Goal: Information Seeking & Learning: Compare options

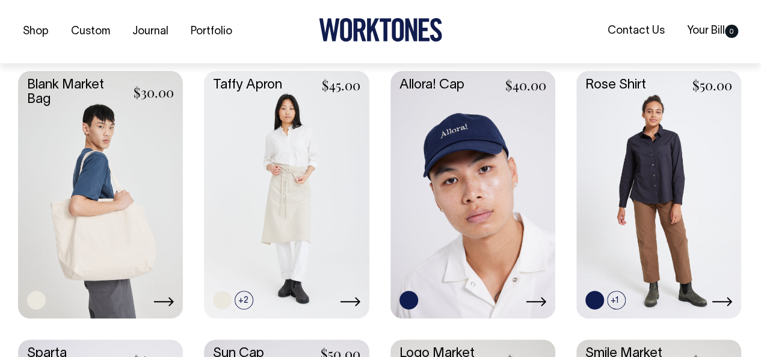
scroll to position [1684, 0]
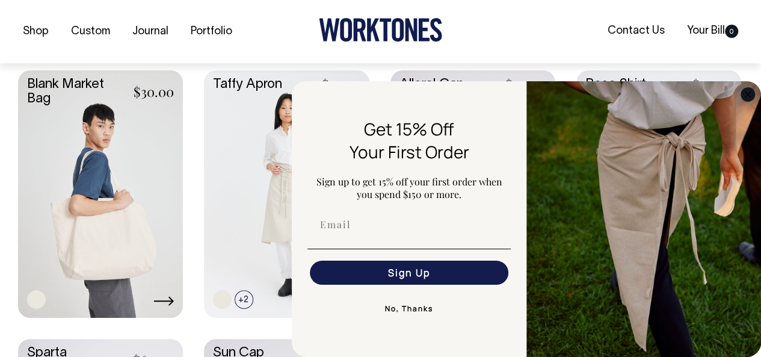
click at [752, 91] on circle "Close dialog" at bounding box center [748, 94] width 14 height 14
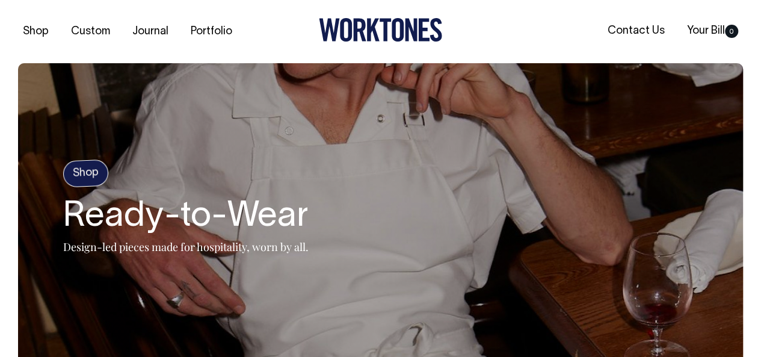
scroll to position [0, 0]
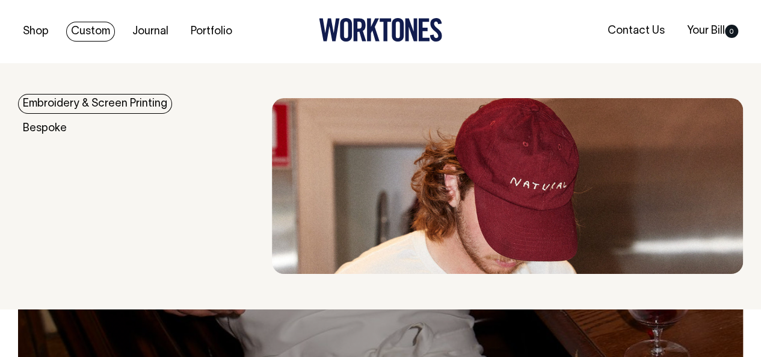
click at [96, 99] on link "Embroidery & Screen Printing" at bounding box center [95, 104] width 154 height 20
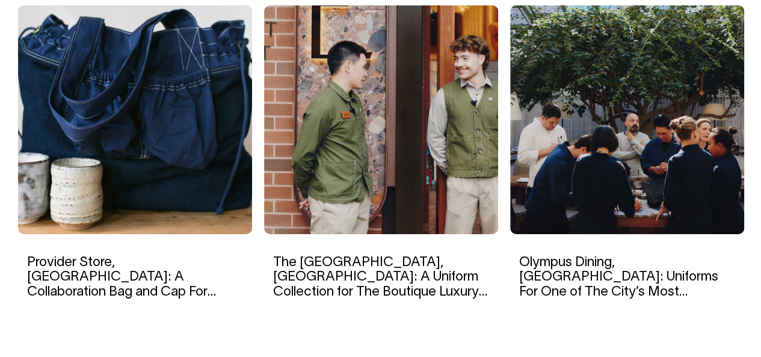
scroll to position [1952, 0]
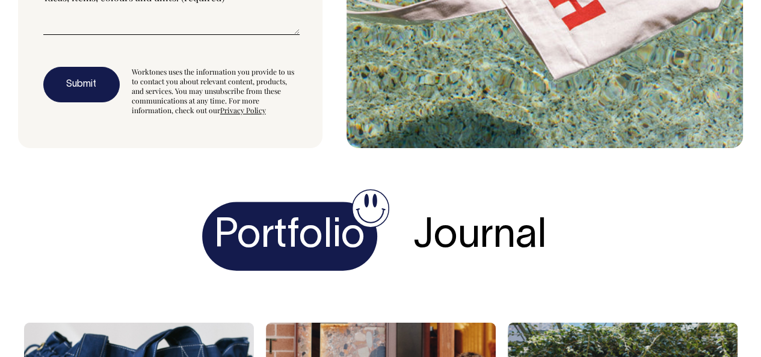
click at [286, 202] on h1 "Portfolio" at bounding box center [289, 236] width 175 height 69
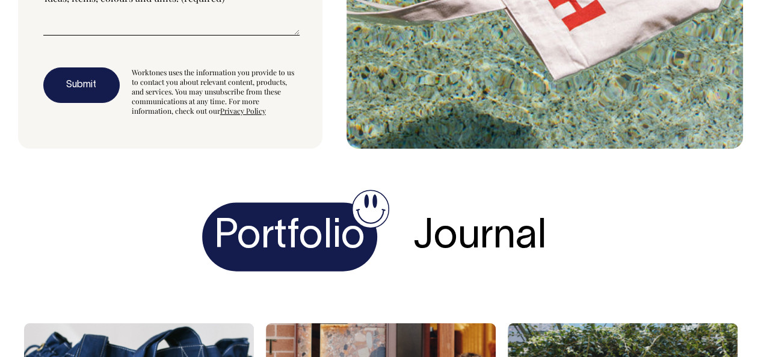
scroll to position [3455, 0]
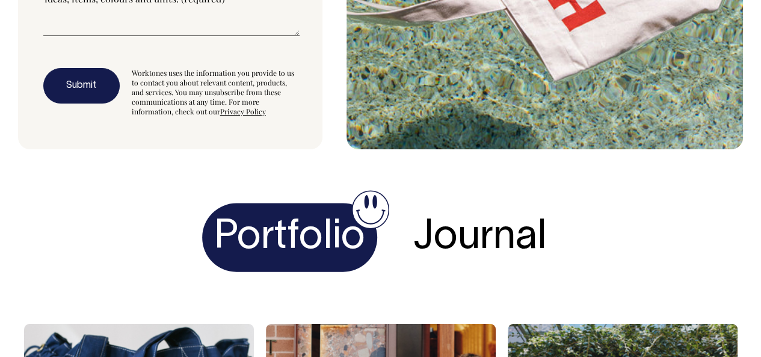
click at [334, 215] on h1 "Portfolio" at bounding box center [289, 237] width 175 height 69
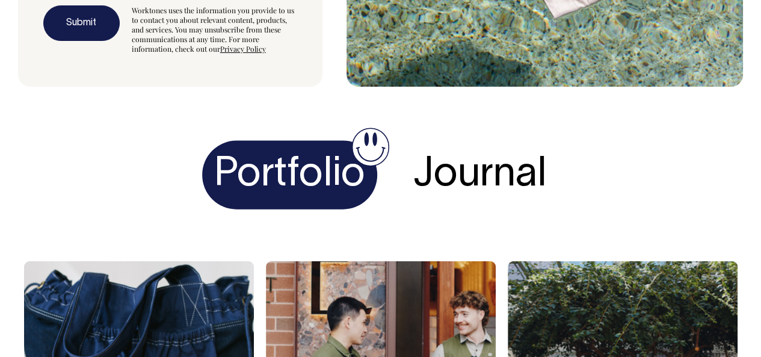
click at [376, 141] on h1 "Portfolio" at bounding box center [289, 175] width 175 height 69
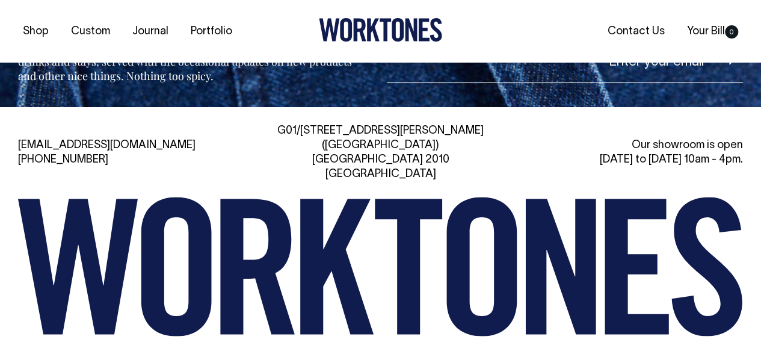
scroll to position [4291, 0]
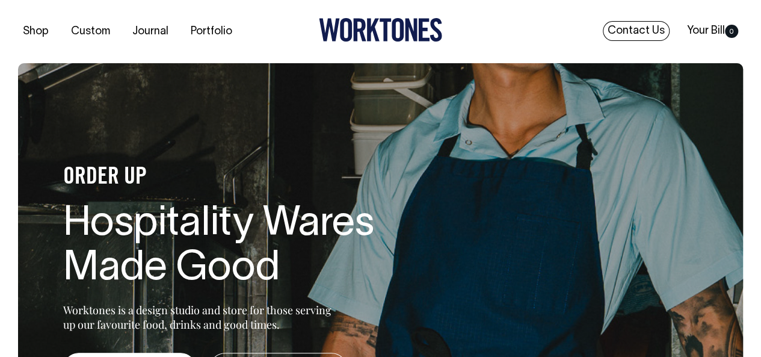
click at [642, 30] on link "Contact Us" at bounding box center [636, 31] width 67 height 20
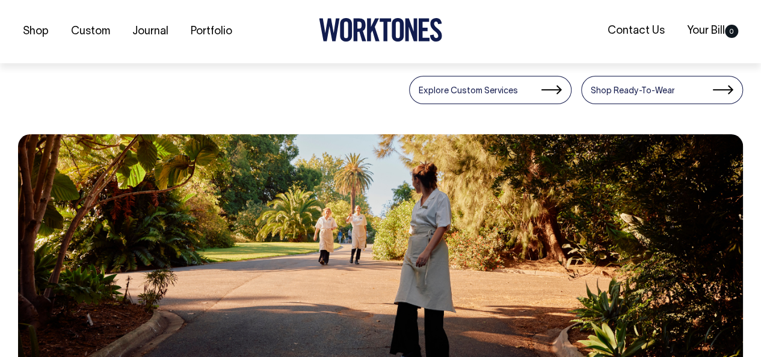
scroll to position [481, 0]
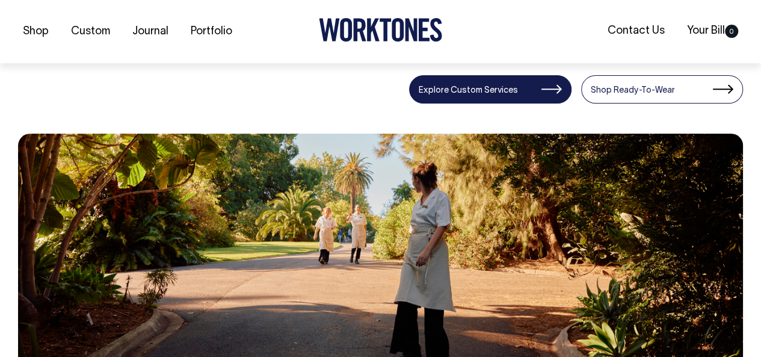
click at [488, 91] on link "Explore Custom Services" at bounding box center [490, 89] width 162 height 28
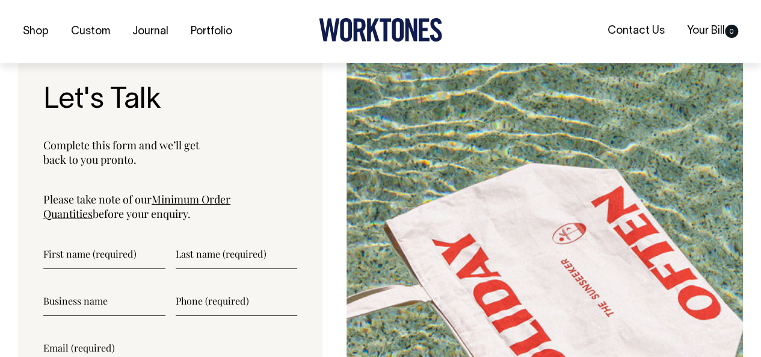
scroll to position [4225, 0]
click at [230, 191] on link "Minimum Order Quantities" at bounding box center [136, 205] width 187 height 29
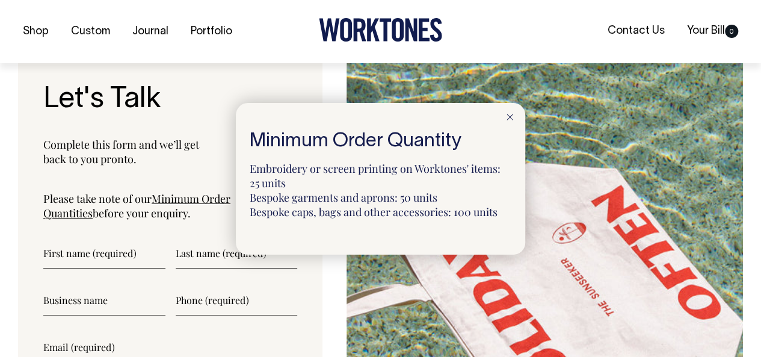
click at [511, 118] on line at bounding box center [509, 116] width 5 height 5
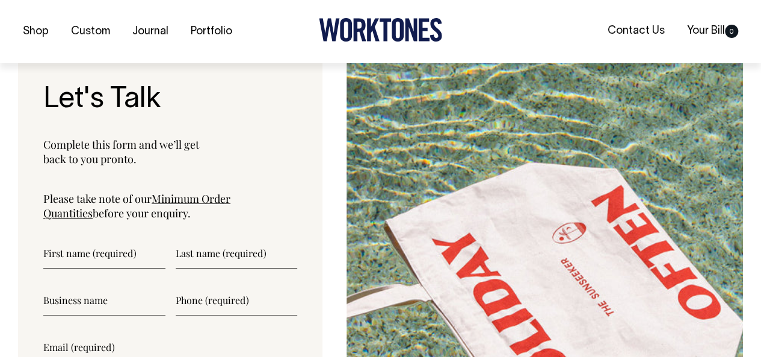
click at [75, 238] on input"] "text" at bounding box center [104, 253] width 122 height 30
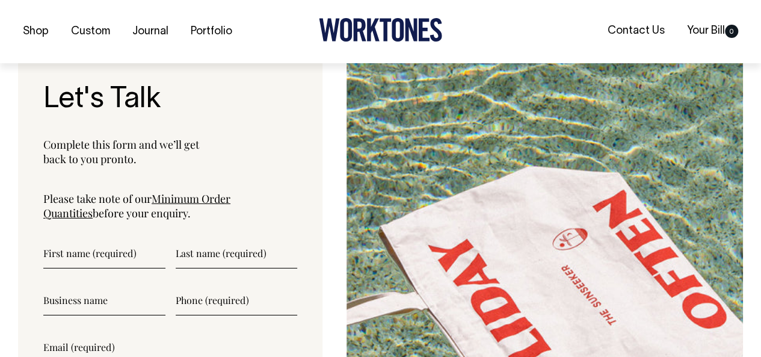
click at [97, 238] on input"] "text" at bounding box center [104, 253] width 122 height 30
type input"] "Louise"
type input"] "Keats"
type input"] "0414432877"
type input"] "louisekeats@gmail.com"
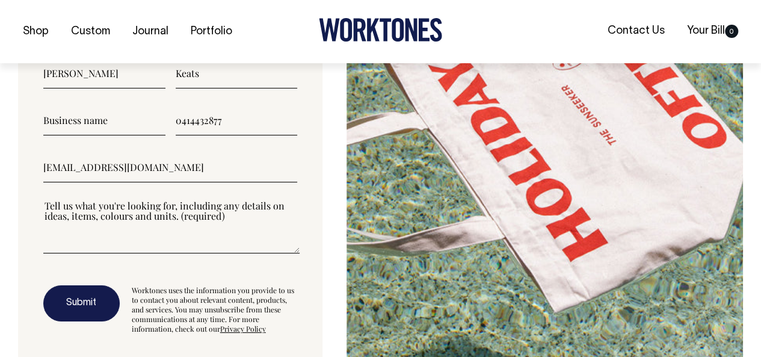
scroll to position [4406, 0]
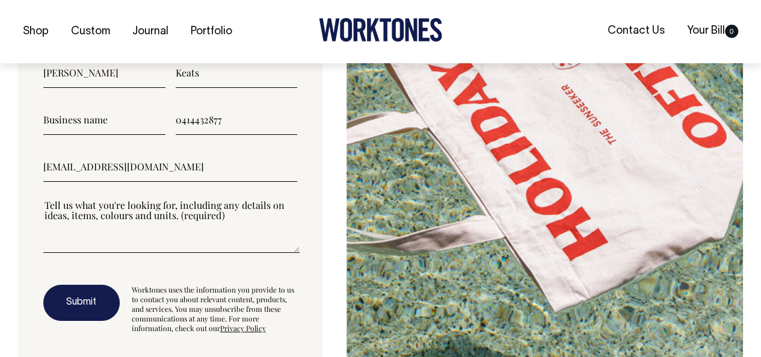
click at [75, 198] on textarea"] at bounding box center [171, 225] width 256 height 54
click at [114, 198] on textarea"] at bounding box center [171, 225] width 256 height 54
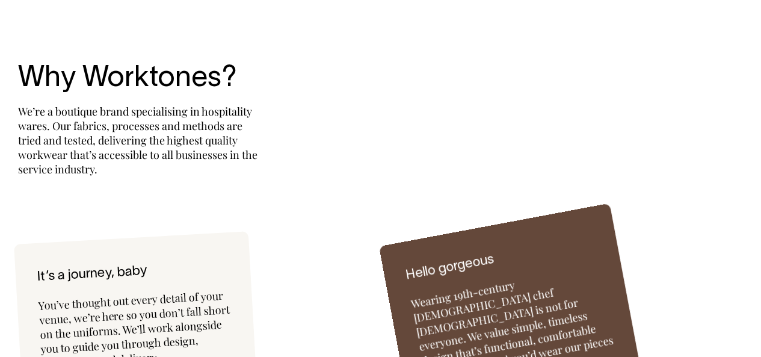
scroll to position [2962, 0]
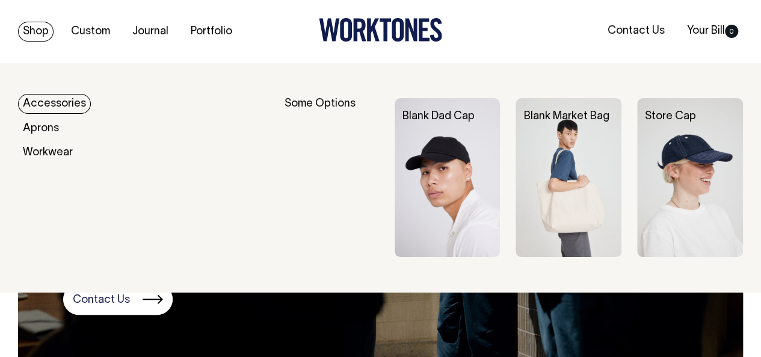
click at [37, 31] on link "Shop" at bounding box center [35, 32] width 35 height 20
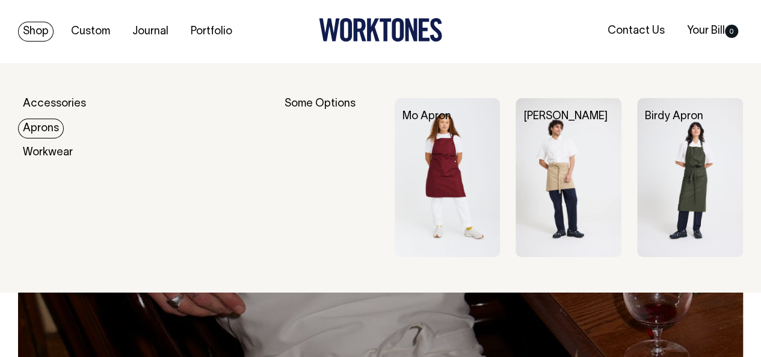
click at [51, 127] on link "Aprons" at bounding box center [41, 128] width 46 height 20
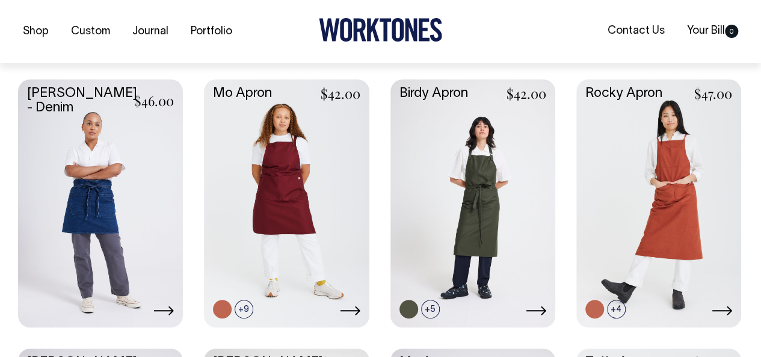
scroll to position [601, 0]
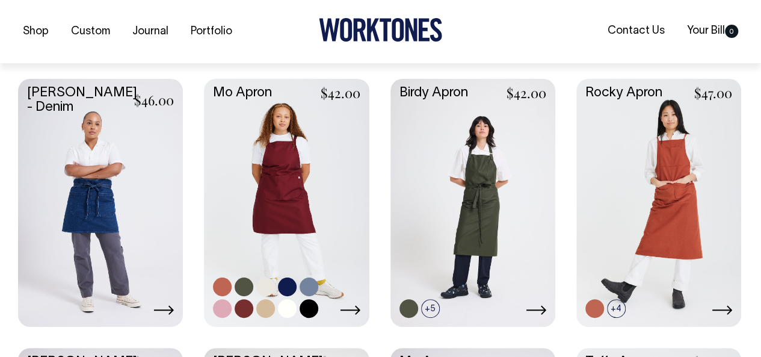
click at [239, 284] on link at bounding box center [244, 286] width 19 height 19
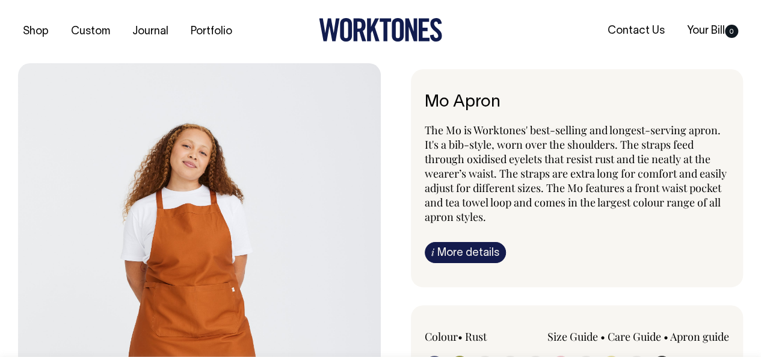
radio input "true"
select select "Olive"
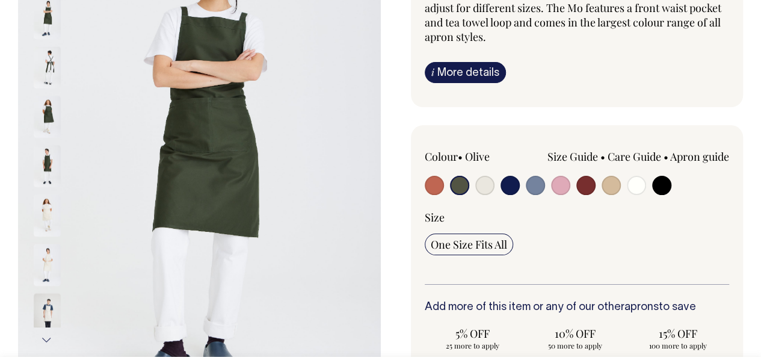
scroll to position [180, 0]
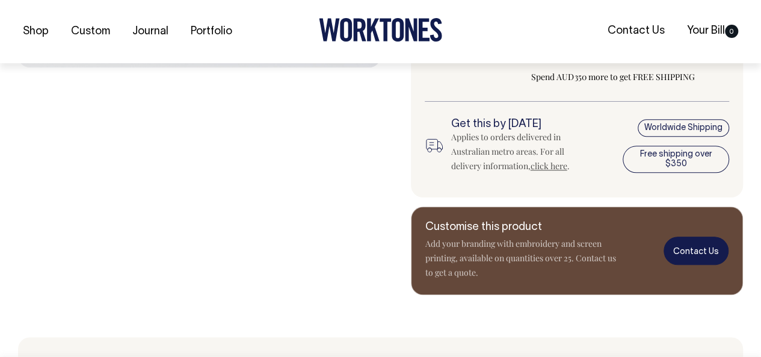
click at [683, 259] on link "Contact Us" at bounding box center [695, 250] width 65 height 28
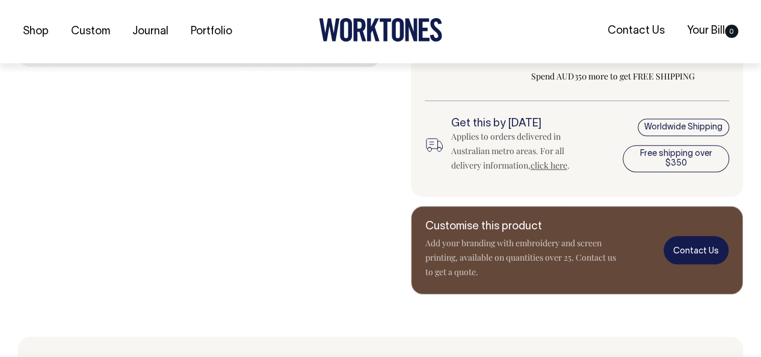
scroll to position [541, 0]
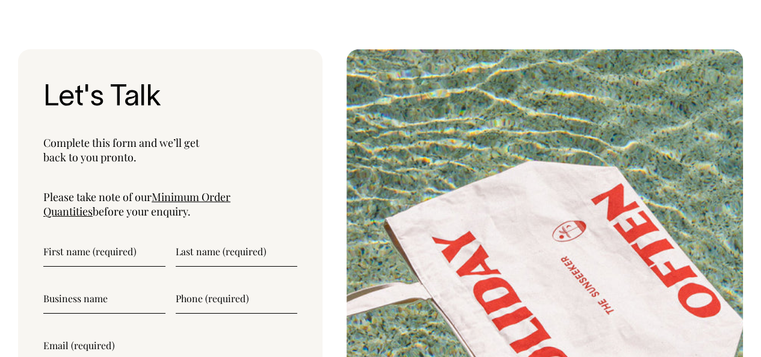
click at [76, 236] on input"] "text" at bounding box center [104, 251] width 122 height 30
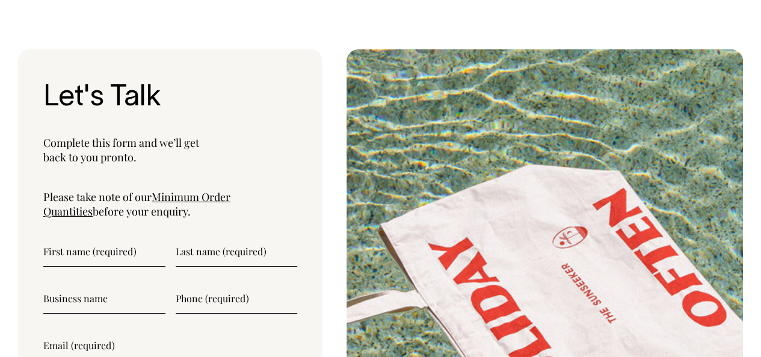
click at [91, 236] on input"] "text" at bounding box center [104, 251] width 122 height 30
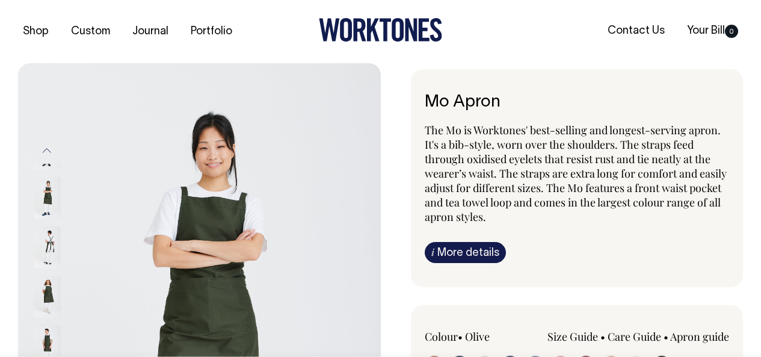
select select "Olive"
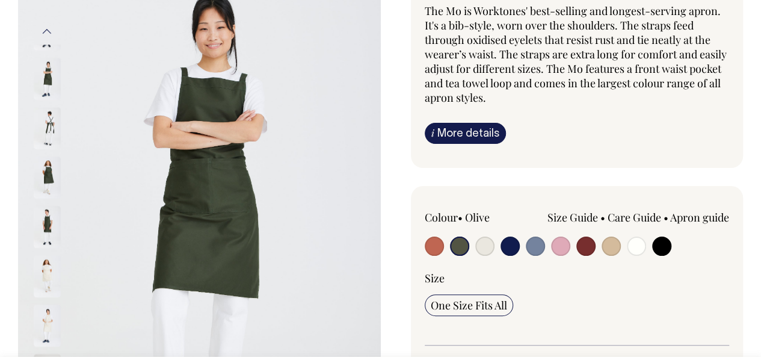
click at [426, 245] on input "radio" at bounding box center [434, 245] width 19 height 19
radio input "true"
select select "Rust"
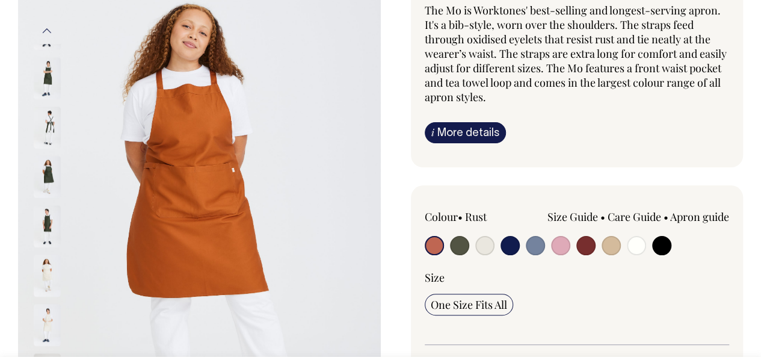
scroll to position [120, 0]
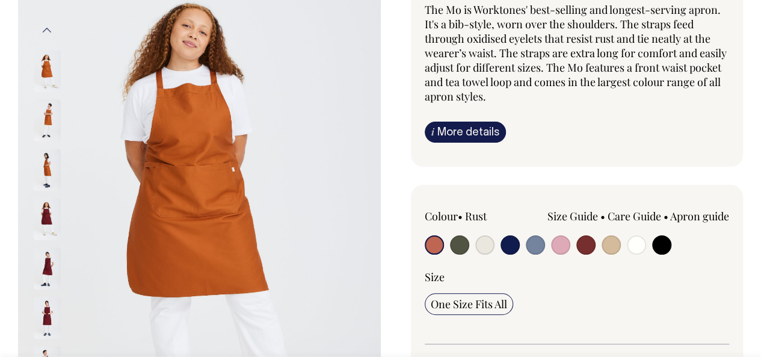
click at [508, 244] on input "radio" at bounding box center [509, 244] width 19 height 19
radio input "true"
select select "Dark Navy"
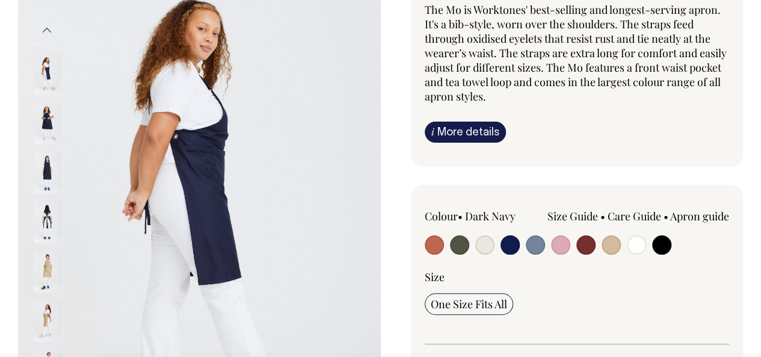
click at [534, 244] on input "radio" at bounding box center [535, 244] width 19 height 19
radio input "true"
select select "Blue/Grey"
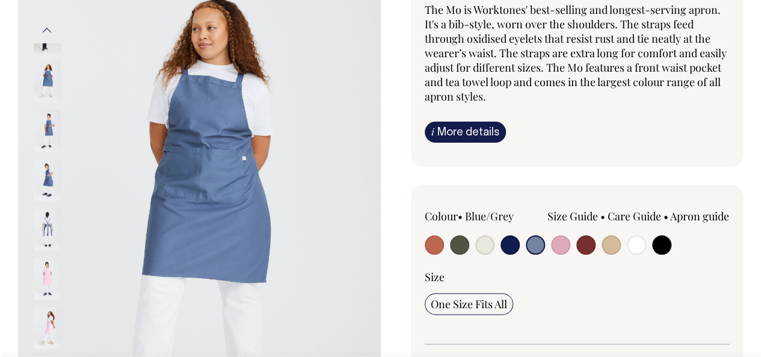
click at [555, 238] on input "radio" at bounding box center [560, 244] width 19 height 19
radio input "true"
select select "Pink"
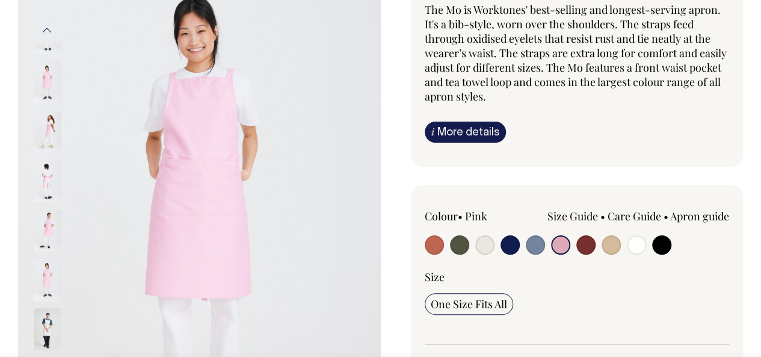
click at [580, 242] on input "radio" at bounding box center [585, 244] width 19 height 19
radio input "true"
select select "Burgundy"
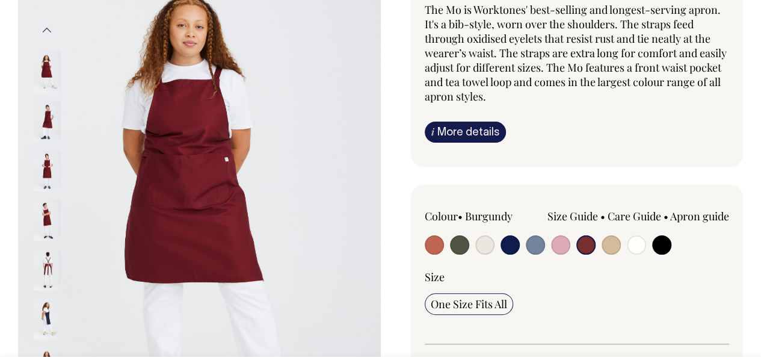
click at [612, 240] on input "radio" at bounding box center [610, 244] width 19 height 19
radio input "true"
select select "Khaki"
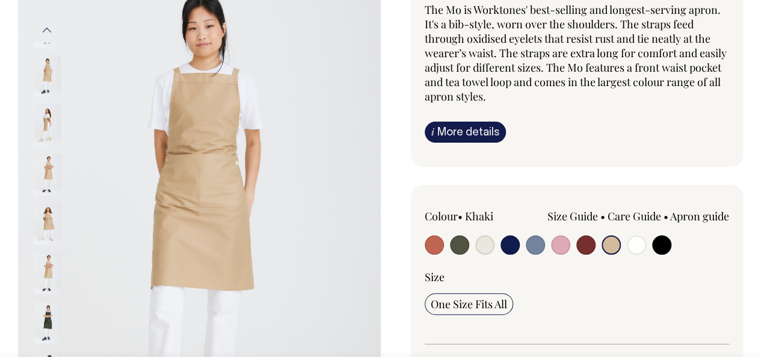
click at [664, 239] on input "radio" at bounding box center [661, 244] width 19 height 19
radio input "true"
select select "Black"
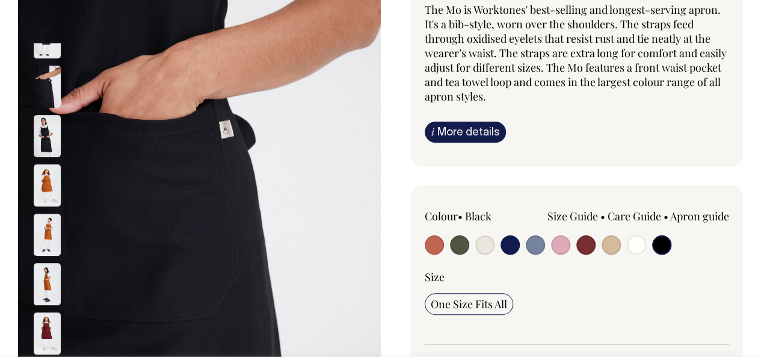
click at [438, 241] on input "radio" at bounding box center [434, 244] width 19 height 19
radio input "true"
select select "Rust"
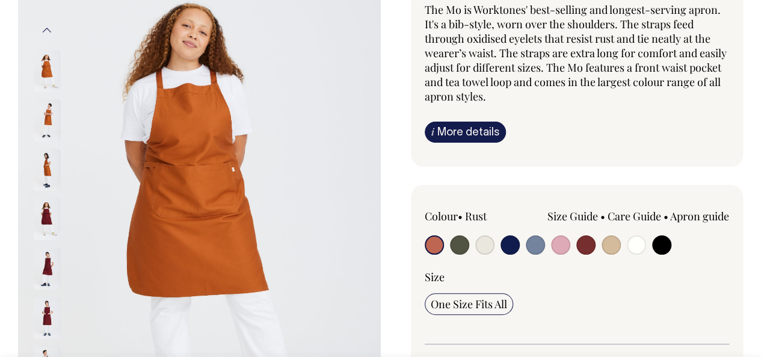
click at [461, 245] on input "radio" at bounding box center [459, 244] width 19 height 19
radio input "true"
select select "Olive"
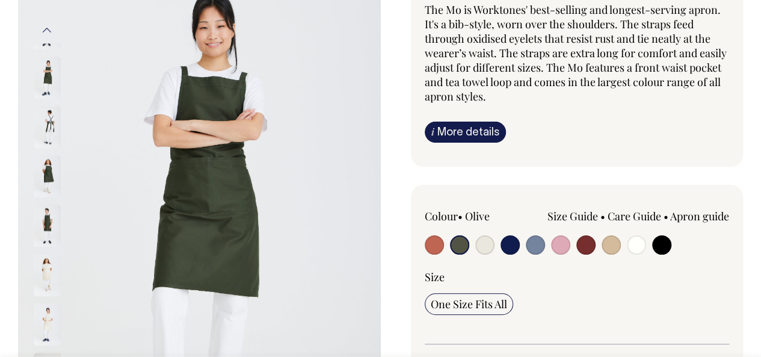
click at [530, 243] on input "radio" at bounding box center [535, 244] width 19 height 19
radio input "true"
select select "Blue/Grey"
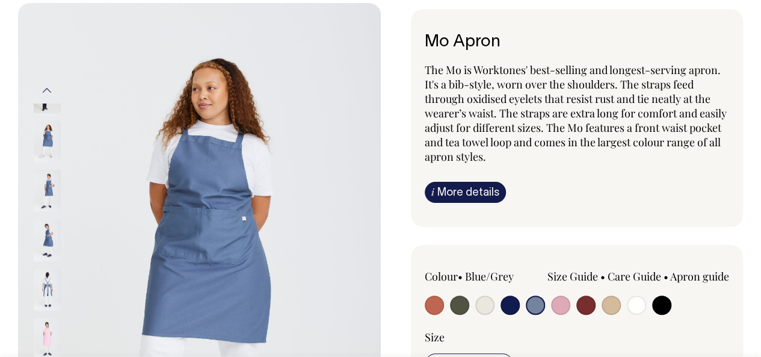
scroll to position [60, 0]
click at [51, 183] on img at bounding box center [47, 191] width 27 height 42
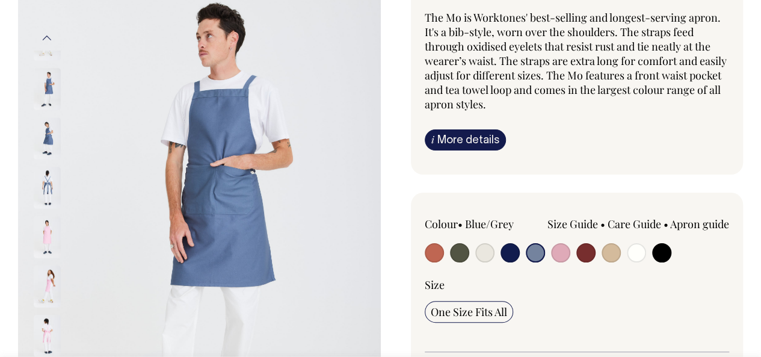
scroll to position [109, 0]
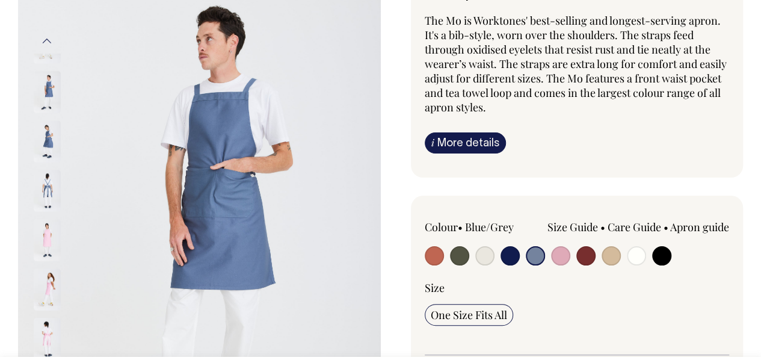
click at [460, 252] on input "radio" at bounding box center [459, 255] width 19 height 19
radio input "true"
select select "Olive"
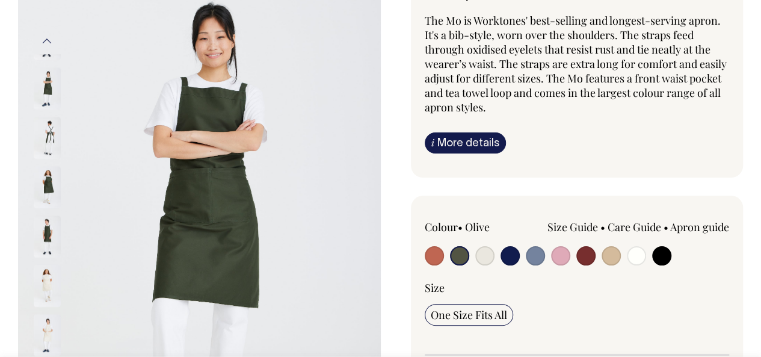
click at [49, 174] on img at bounding box center [47, 187] width 27 height 42
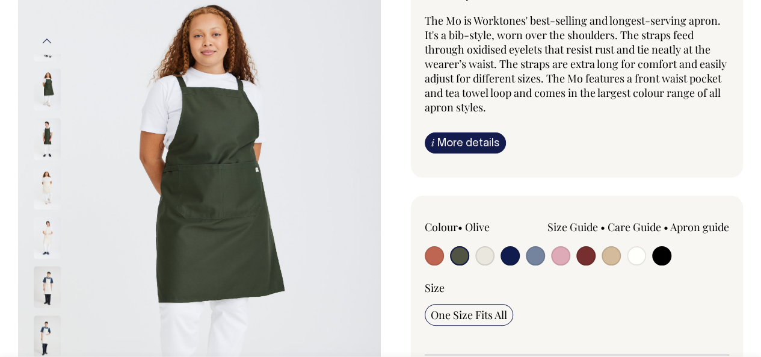
click at [50, 218] on img at bounding box center [47, 238] width 27 height 42
click at [45, 120] on img at bounding box center [47, 139] width 27 height 42
click at [42, 129] on img at bounding box center [47, 139] width 27 height 42
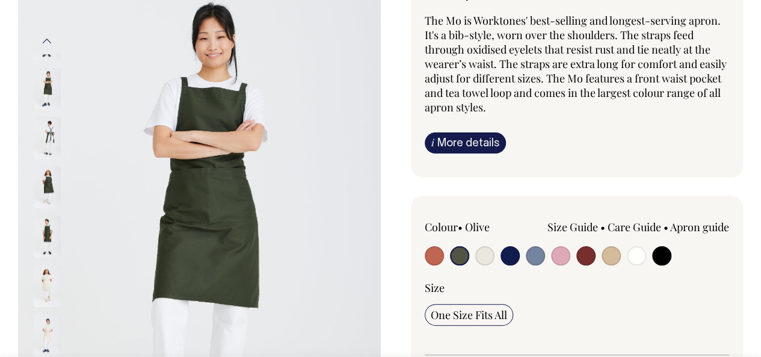
click at [46, 79] on img at bounding box center [47, 88] width 27 height 42
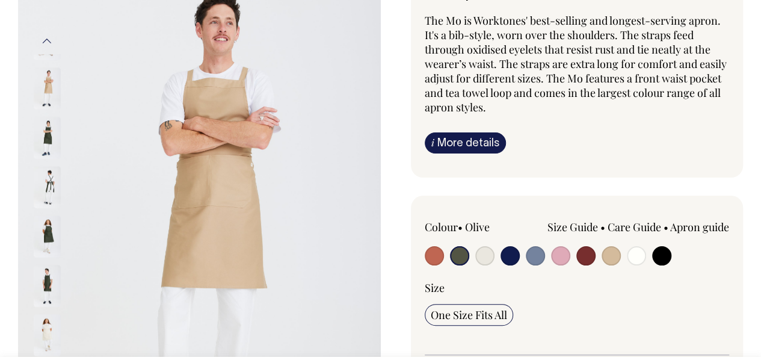
click at [38, 119] on img at bounding box center [47, 138] width 27 height 42
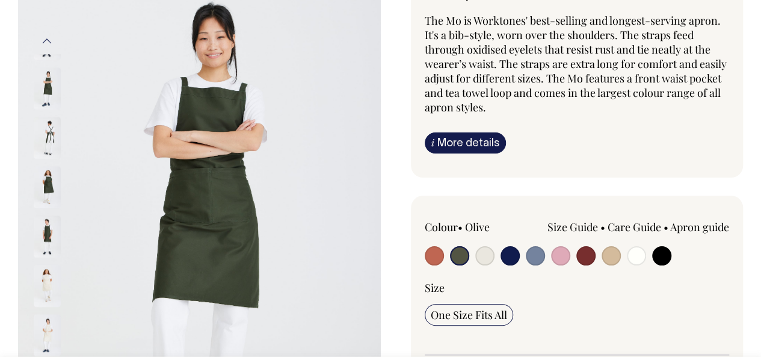
scroll to position [97, 0]
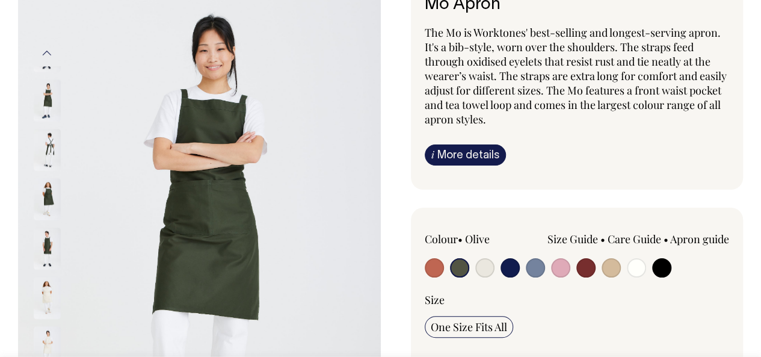
click at [433, 262] on input "radio" at bounding box center [434, 267] width 19 height 19
radio input "true"
select select "Rust"
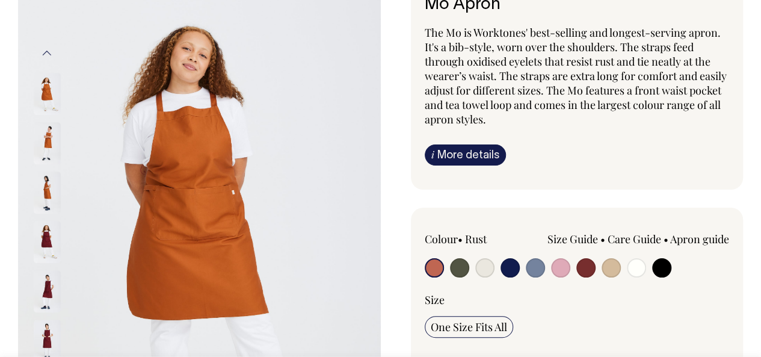
click at [538, 263] on input "radio" at bounding box center [535, 267] width 19 height 19
radio input "true"
select select "Blue/Grey"
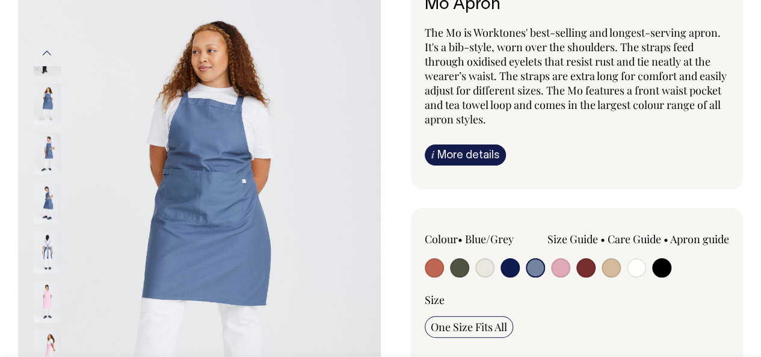
click at [504, 266] on input "radio" at bounding box center [509, 267] width 19 height 19
radio input "true"
select select "Dark Navy"
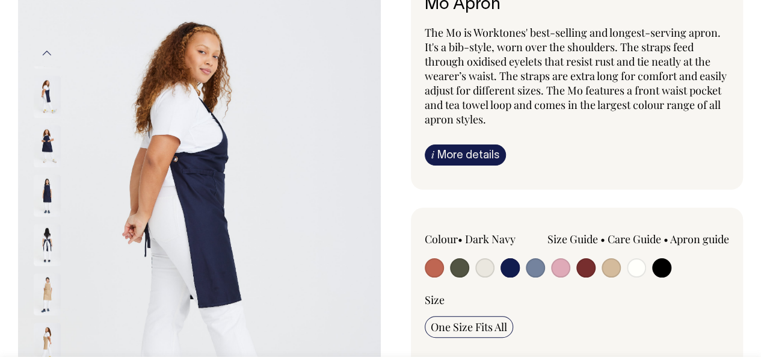
click at [436, 260] on input "radio" at bounding box center [434, 267] width 19 height 19
radio input "true"
select select "Rust"
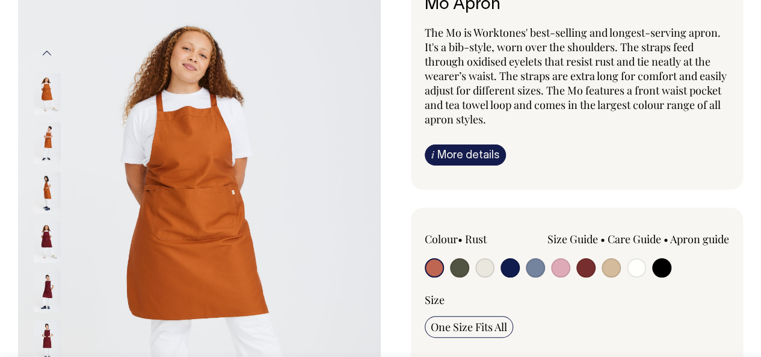
click at [464, 266] on input "radio" at bounding box center [459, 267] width 19 height 19
radio input "true"
select select "Olive"
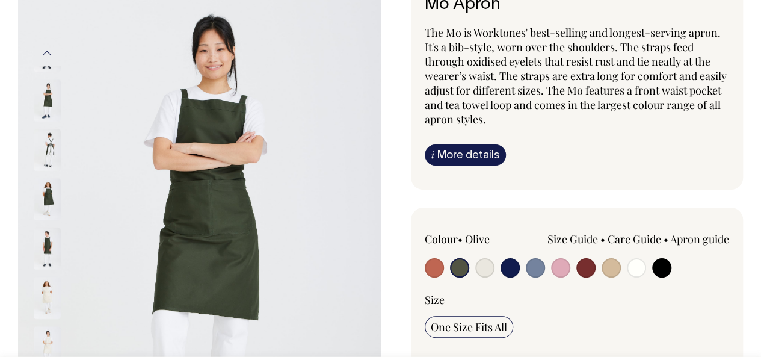
click at [433, 268] on input "radio" at bounding box center [434, 267] width 19 height 19
radio input "true"
select select "Rust"
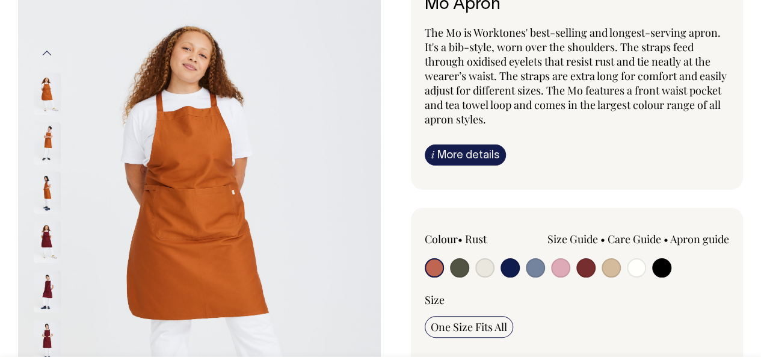
click at [460, 269] on input "radio" at bounding box center [459, 267] width 19 height 19
radio input "true"
select select "Olive"
